Goal: Check status: Check status

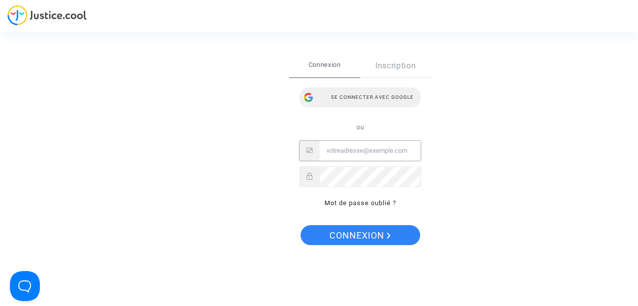
drag, startPoint x: 0, startPoint y: 0, endPoint x: 371, endPoint y: 99, distance: 383.9
click at [371, 99] on div "Se connecter avec Google" at bounding box center [360, 97] width 122 height 20
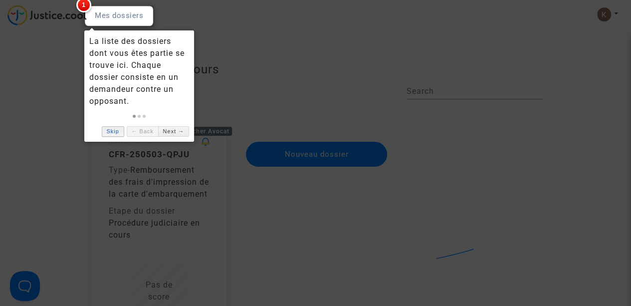
click at [118, 132] on link "Skip" at bounding box center [113, 131] width 22 height 10
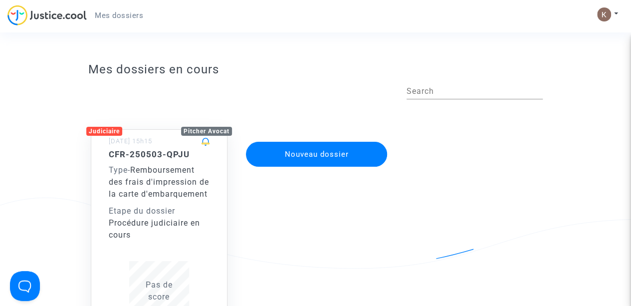
click at [117, 214] on div "CFR-250503-QPJU Type - Remboursement des frais d'impression de la carte d'embar…" at bounding box center [159, 195] width 101 height 92
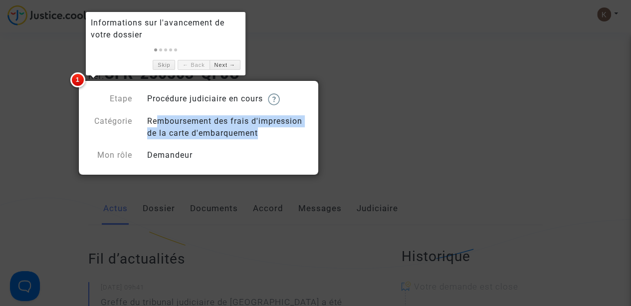
drag, startPoint x: 154, startPoint y: 118, endPoint x: 255, endPoint y: 131, distance: 102.1
click at [255, 131] on div "Remboursement des frais d'impression de la carte d'embarquement" at bounding box center [228, 127] width 176 height 24
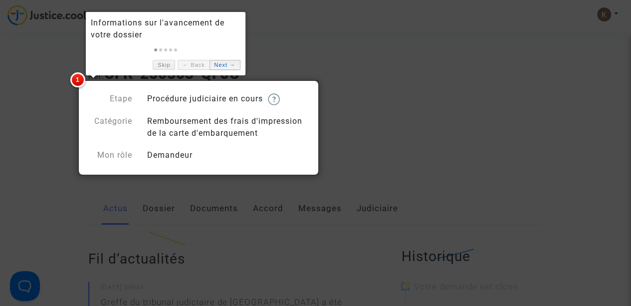
click at [217, 65] on link "Next →" at bounding box center [224, 65] width 31 height 10
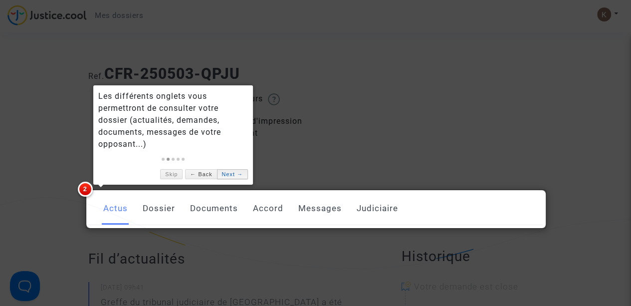
click at [227, 172] on link "Next →" at bounding box center [232, 174] width 31 height 10
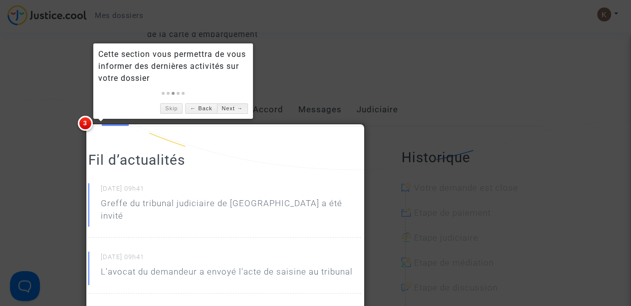
scroll to position [100, 0]
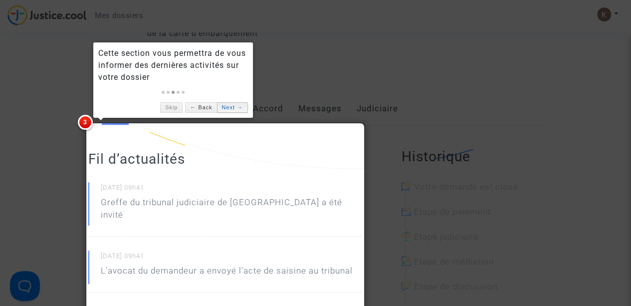
click at [229, 108] on link "Next →" at bounding box center [232, 107] width 31 height 10
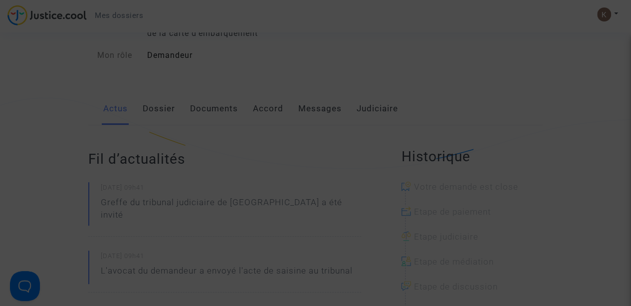
scroll to position [407, 0]
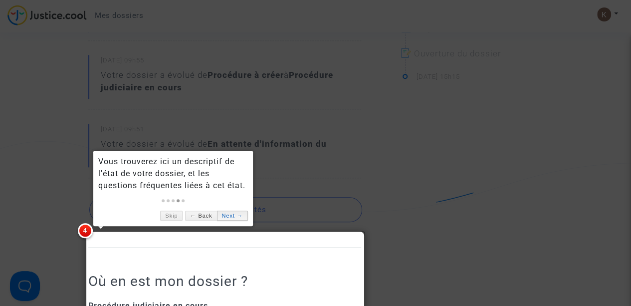
click at [240, 214] on link "Next →" at bounding box center [232, 215] width 31 height 10
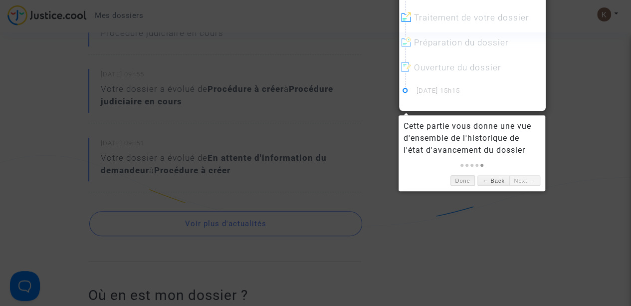
scroll to position [394, 0]
click at [470, 178] on link "Done" at bounding box center [462, 179] width 25 height 10
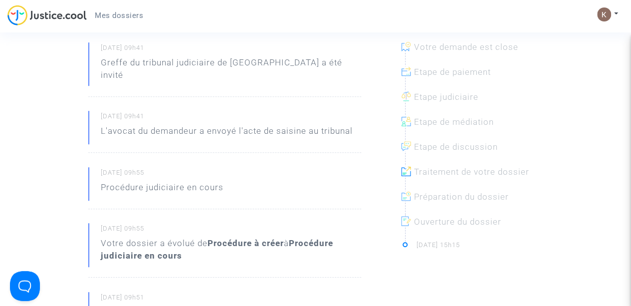
scroll to position [145, 0]
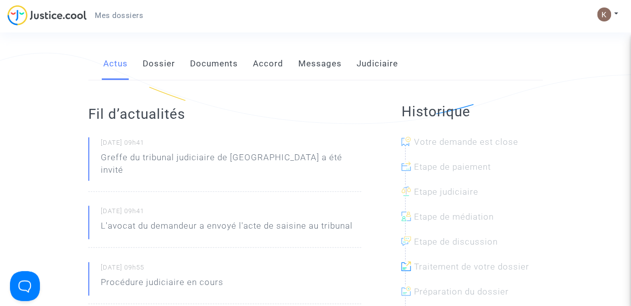
click at [156, 64] on link "Dossier" at bounding box center [159, 63] width 32 height 33
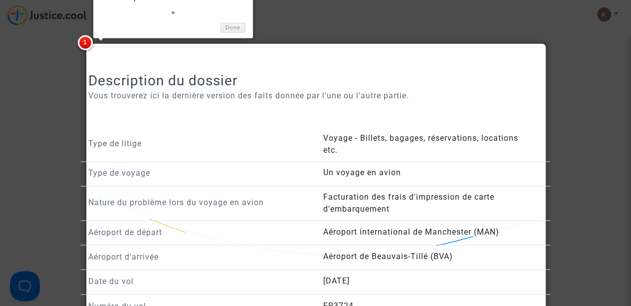
scroll to position [593, 0]
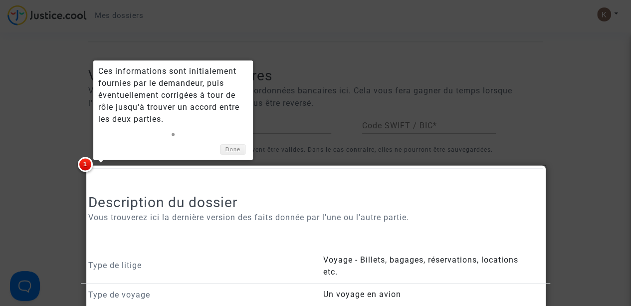
click at [35, 105] on div at bounding box center [315, 153] width 631 height 306
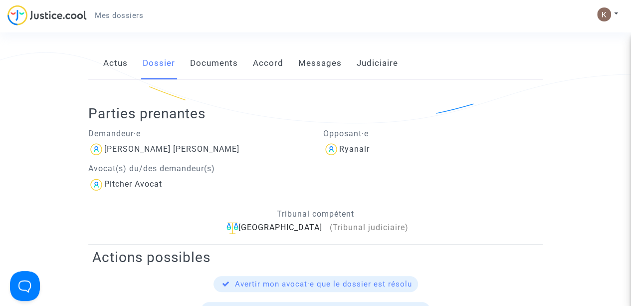
scroll to position [145, 0]
click at [258, 63] on link "Accord" at bounding box center [268, 63] width 30 height 33
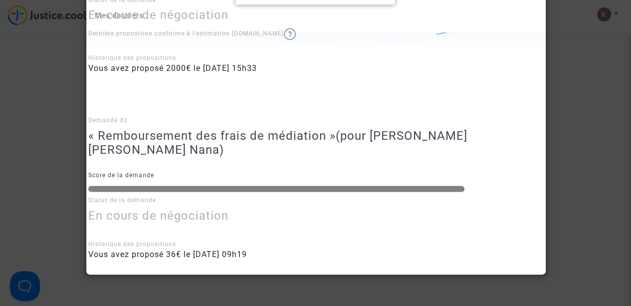
scroll to position [567, 0]
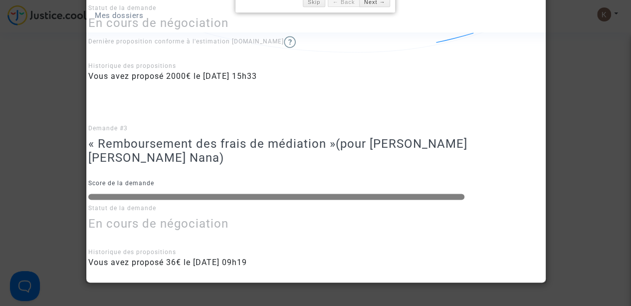
click at [573, 102] on div at bounding box center [315, 153] width 631 height 306
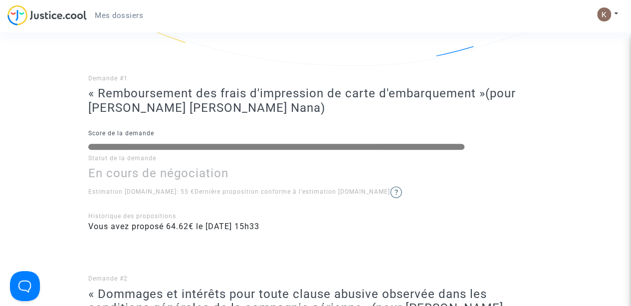
scroll to position [68, 0]
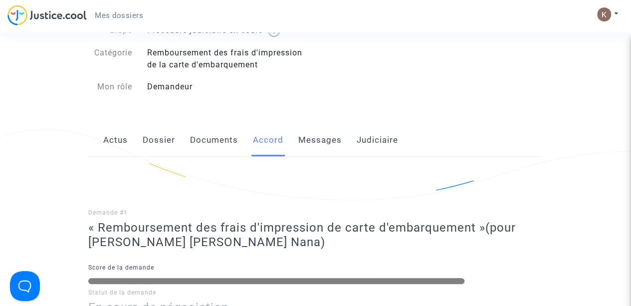
click at [327, 136] on link "Messages" at bounding box center [319, 140] width 43 height 33
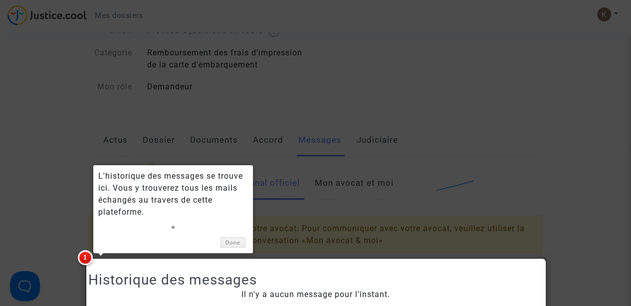
scroll to position [140, 0]
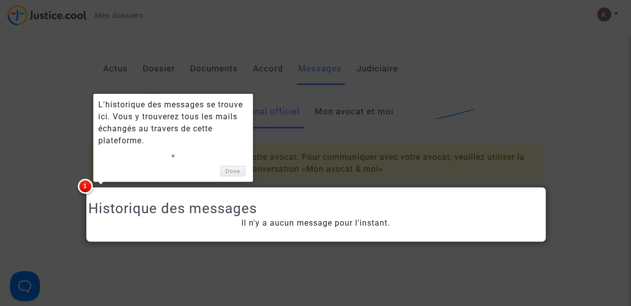
click at [23, 83] on div at bounding box center [315, 153] width 631 height 306
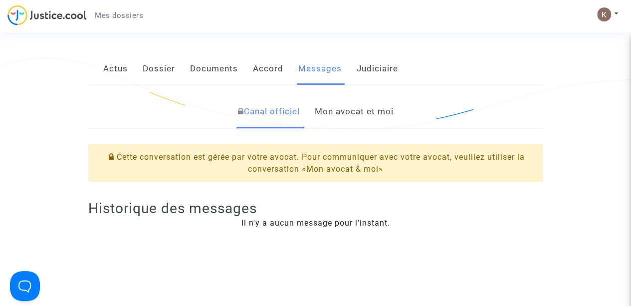
click at [352, 111] on link "Mon avocat et moi" at bounding box center [354, 111] width 79 height 33
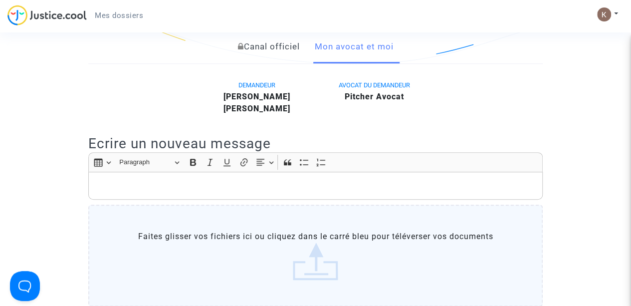
scroll to position [90, 0]
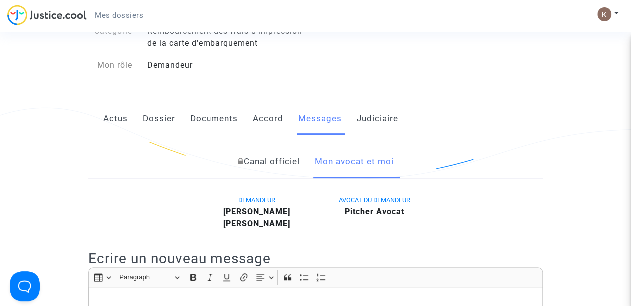
click at [369, 119] on link "Judiciaire" at bounding box center [376, 118] width 41 height 33
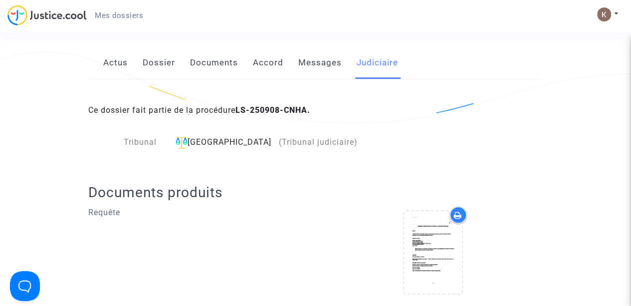
scroll to position [40, 0]
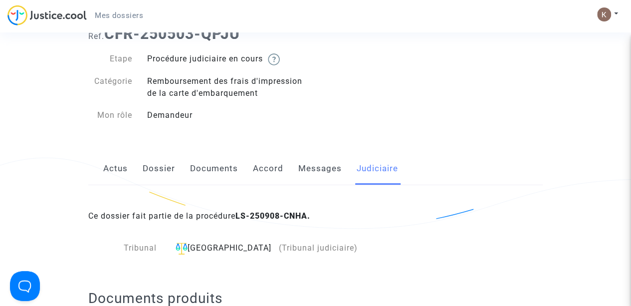
click at [110, 163] on link "Actus" at bounding box center [115, 168] width 24 height 33
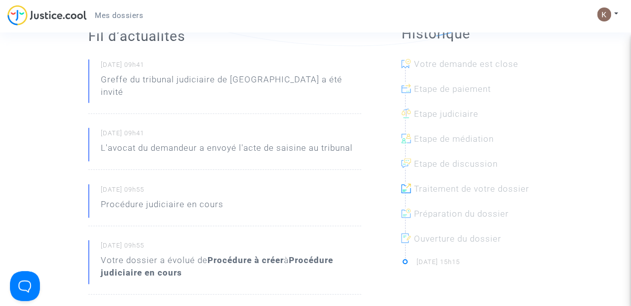
scroll to position [239, 0]
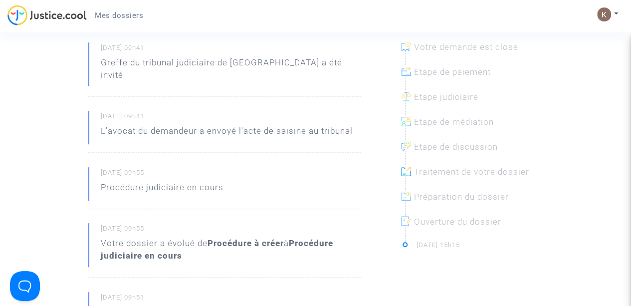
click at [162, 61] on p "Greffe du tribunal judiciaire de Beauvais a été invité" at bounding box center [231, 71] width 260 height 30
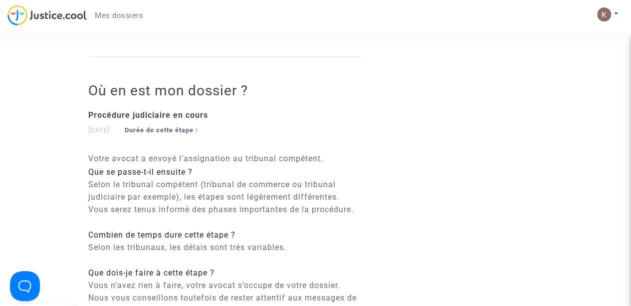
scroll to position [598, 0]
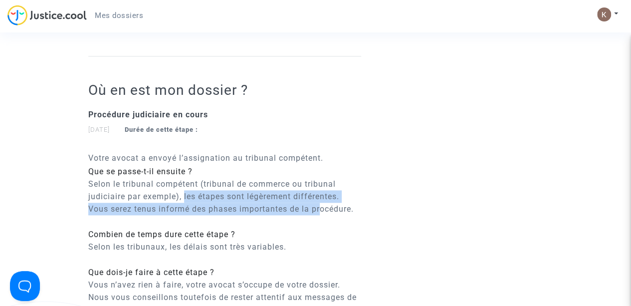
drag, startPoint x: 185, startPoint y: 184, endPoint x: 274, endPoint y: 194, distance: 89.8
click at [319, 194] on p "Selon le tribunal compétent (tribunal de commerce ou tribunal judiciaire par ex…" at bounding box center [224, 195] width 273 height 37
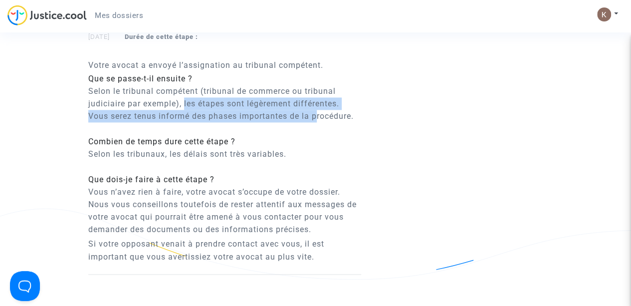
scroll to position [698, 0]
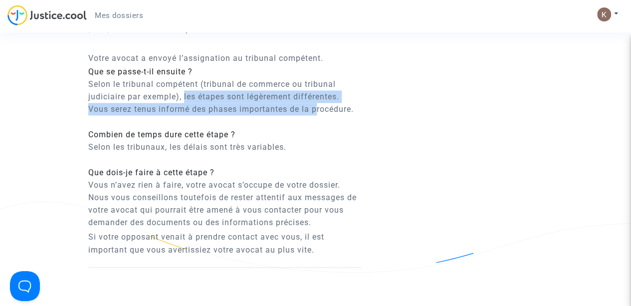
drag, startPoint x: 92, startPoint y: 171, endPoint x: 341, endPoint y: 223, distance: 254.7
click at [321, 236] on div "Votre avocat a envoyé l’assignation au tribunal compétent. Que se passe-t-il en…" at bounding box center [224, 153] width 273 height 203
drag, startPoint x: 89, startPoint y: 170, endPoint x: 329, endPoint y: 235, distance: 249.3
click at [329, 235] on div "Votre avocat a envoyé l’assignation au tribunal compétent. Que se passe-t-il en…" at bounding box center [224, 153] width 273 height 203
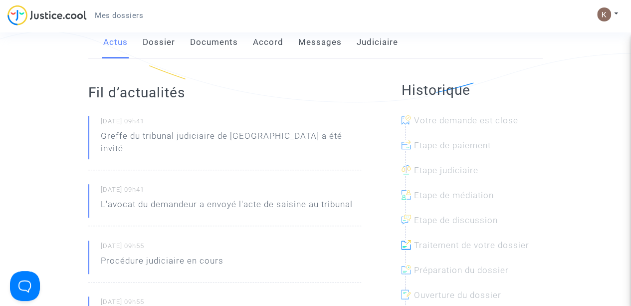
scroll to position [50, 0]
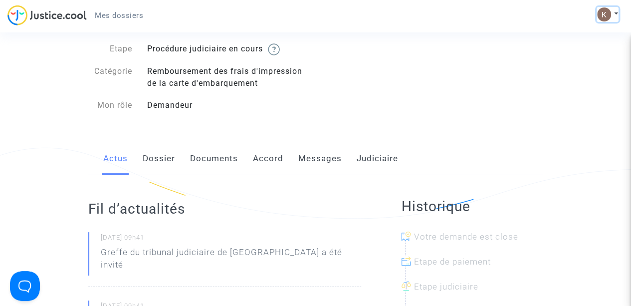
click at [609, 13] on img at bounding box center [604, 14] width 14 height 14
click at [584, 69] on link "Déconnexion" at bounding box center [578, 67] width 79 height 16
